Goal: Submit feedback/report problem: Submit feedback/report problem

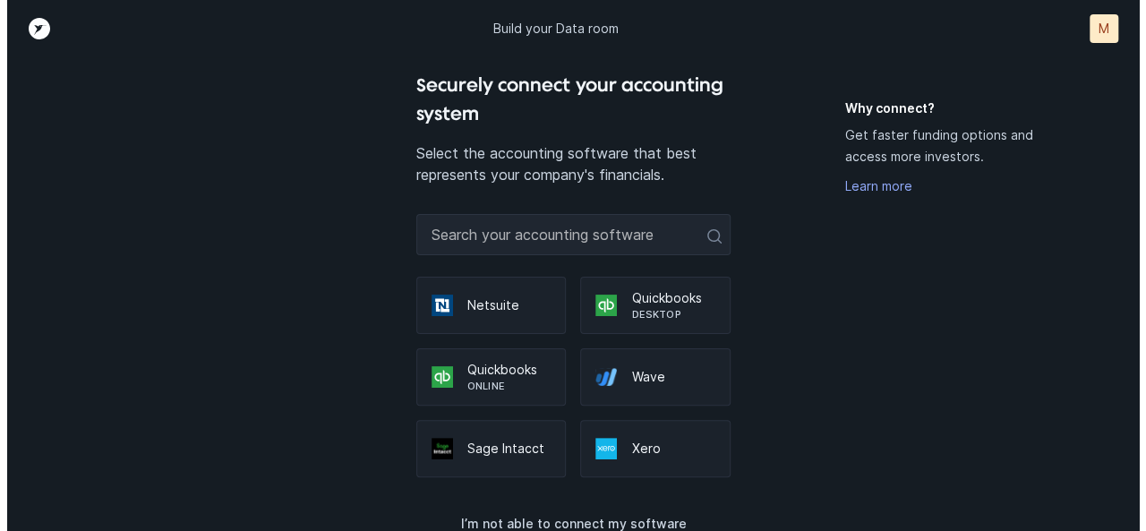
scroll to position [67, 0]
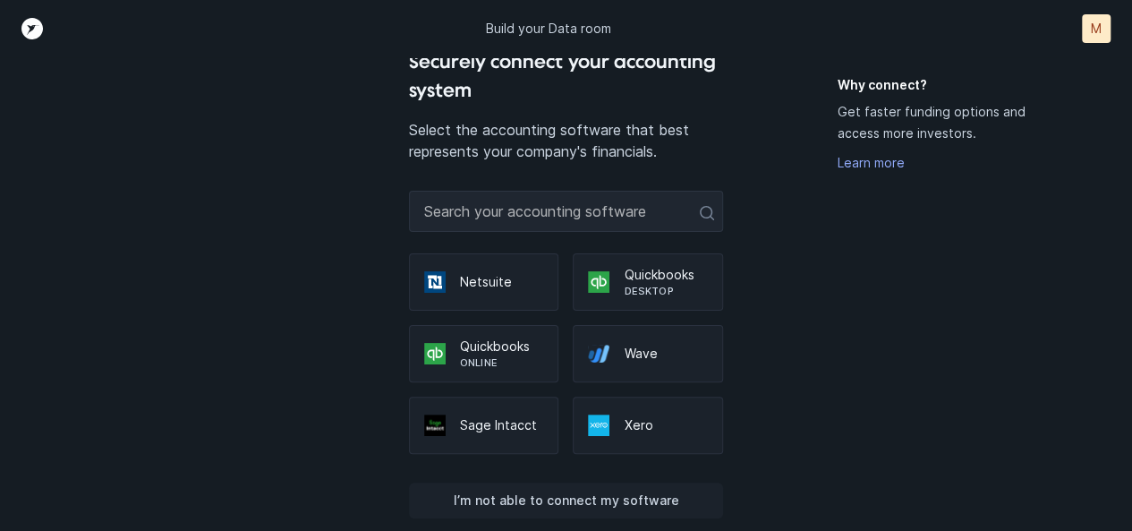
click at [584, 500] on p "I’m not able to connect my software" at bounding box center [566, 500] width 226 height 21
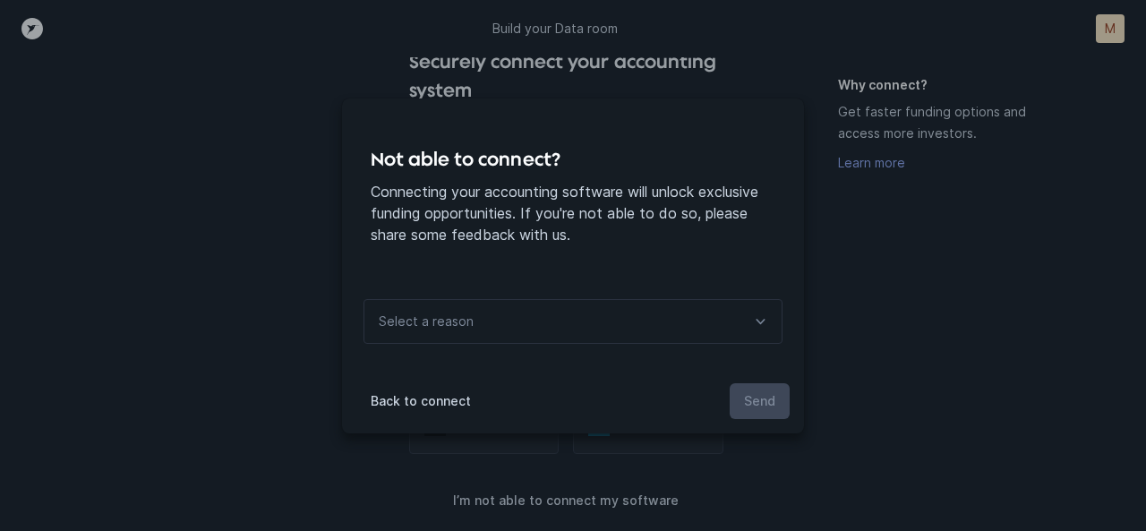
click at [453, 329] on p "Select a reason" at bounding box center [426, 321] width 95 height 21
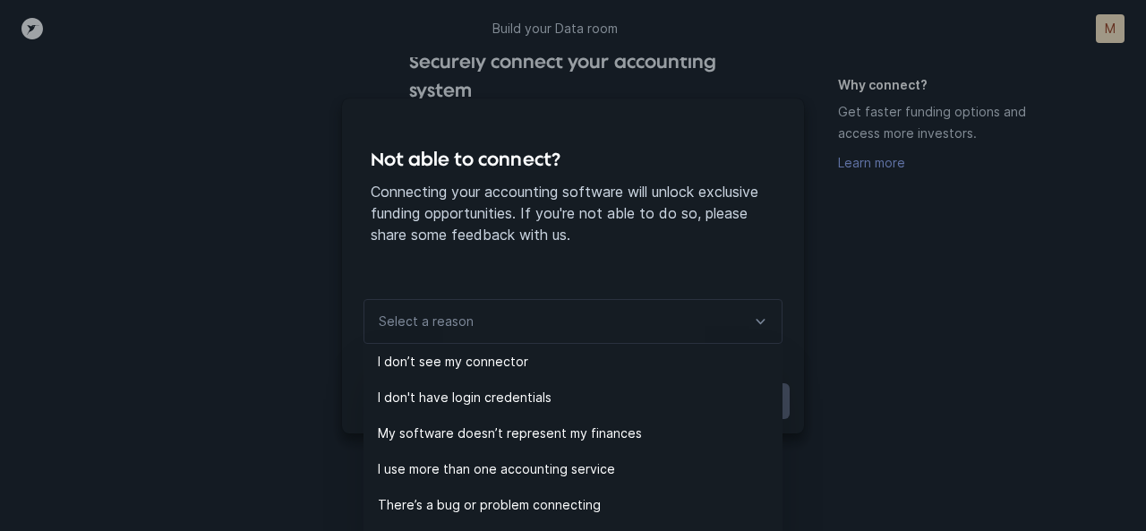
scroll to position [27, 0]
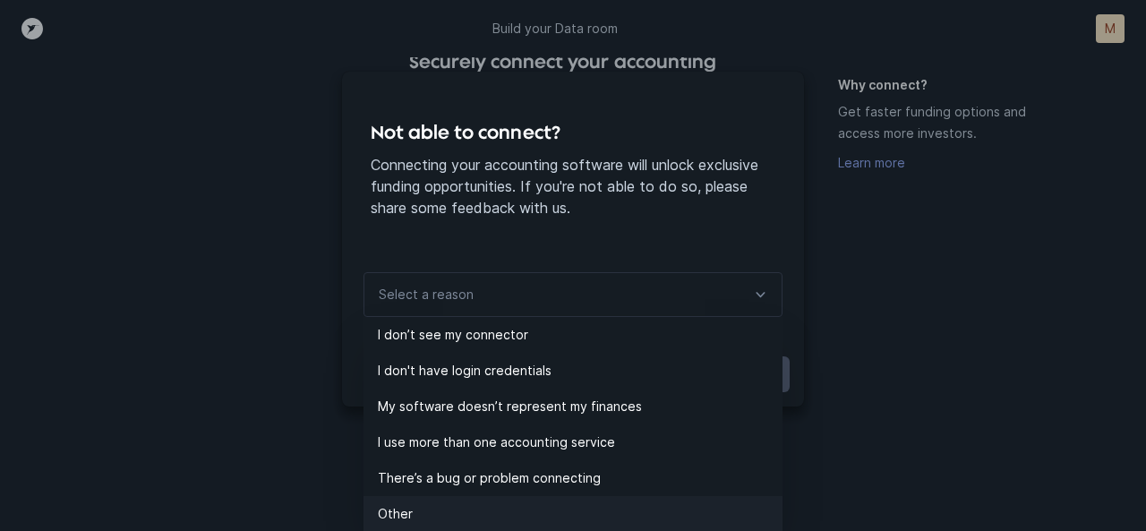
click at [414, 504] on p "Other" at bounding box center [580, 513] width 405 height 21
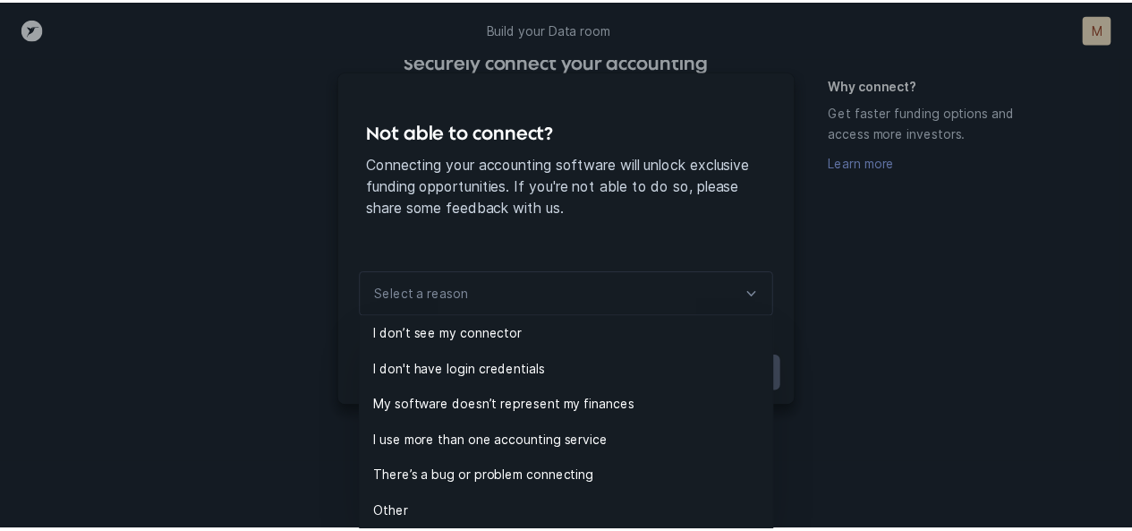
scroll to position [0, 0]
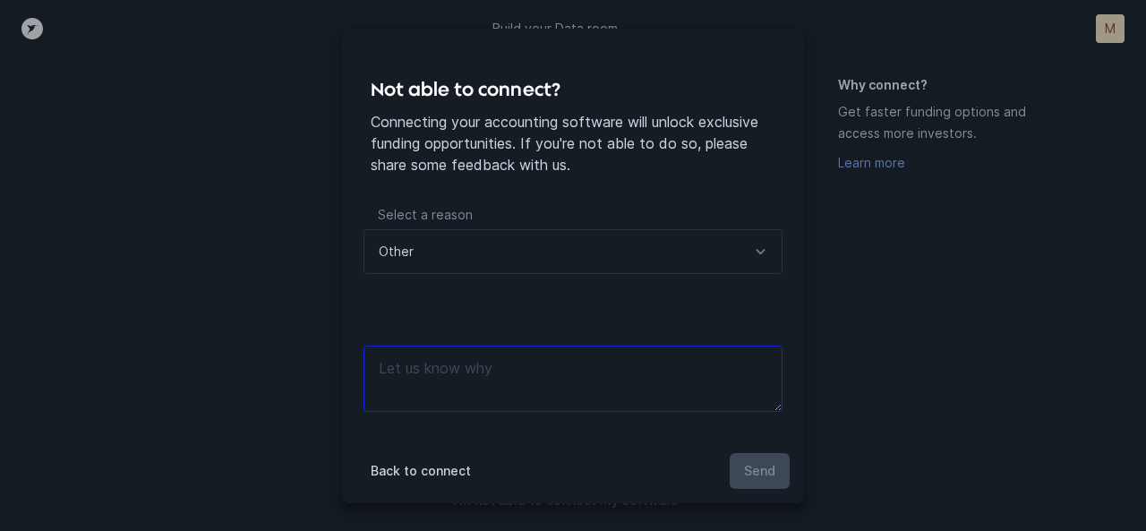
click at [499, 385] on textarea at bounding box center [572, 379] width 419 height 66
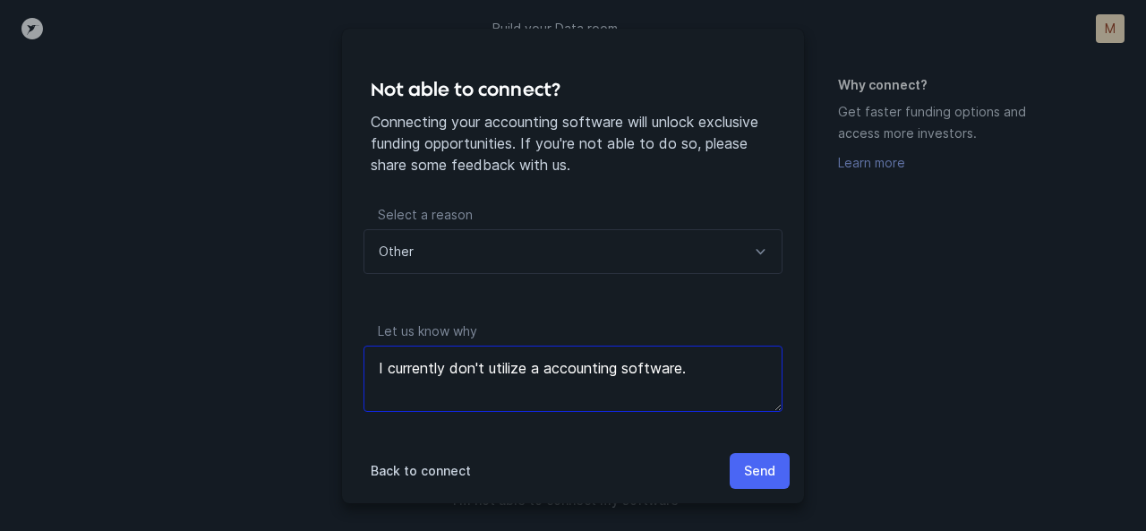
type textarea "I currently don't utilize a accounting software."
click at [767, 471] on p "Send" at bounding box center [759, 470] width 31 height 21
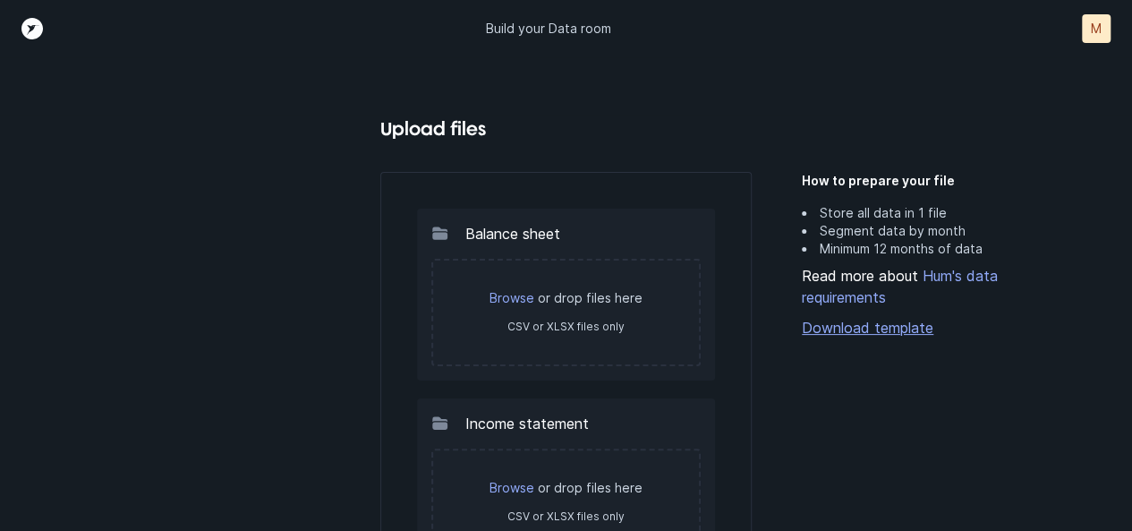
click at [868, 322] on link "Download template" at bounding box center [920, 327] width 236 height 21
